Goal: Task Accomplishment & Management: Manage account settings

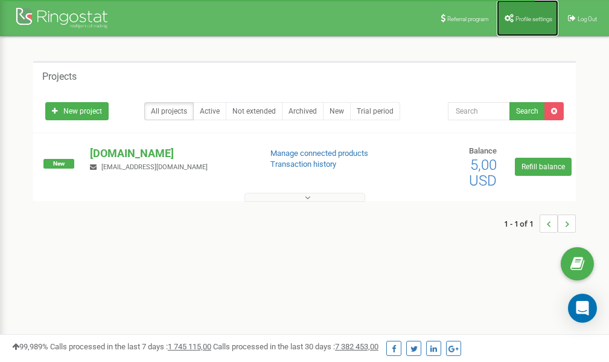
click at [531, 18] on span "Profile settings" at bounding box center [534, 19] width 37 height 7
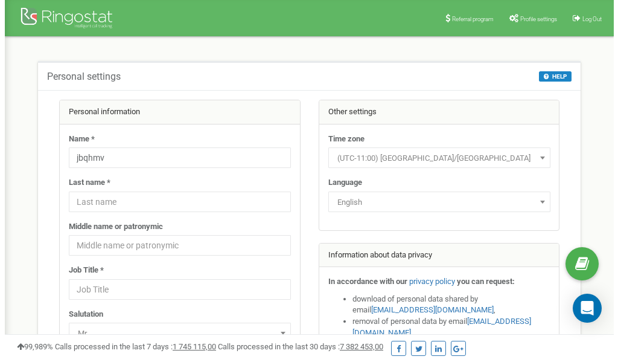
scroll to position [60, 0]
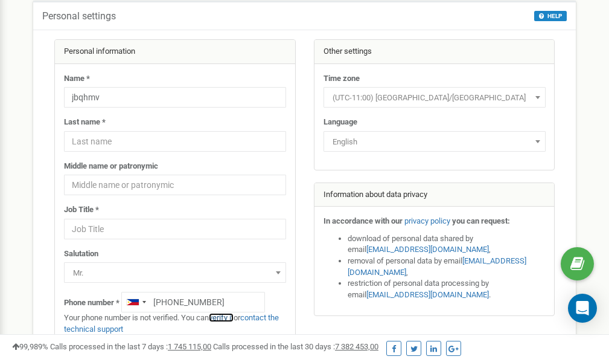
click at [227, 316] on link "verify it" at bounding box center [221, 317] width 25 height 9
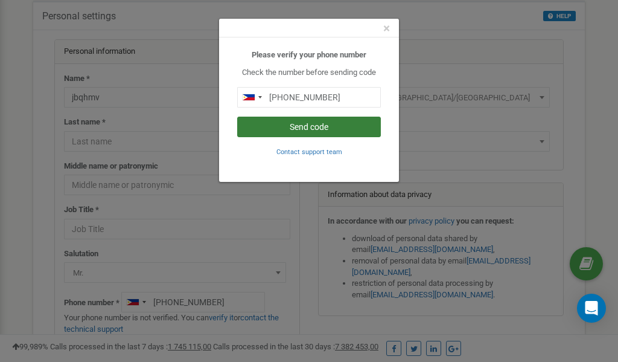
click at [301, 127] on button "Send code" at bounding box center [309, 127] width 144 height 21
